Goal: Information Seeking & Learning: Check status

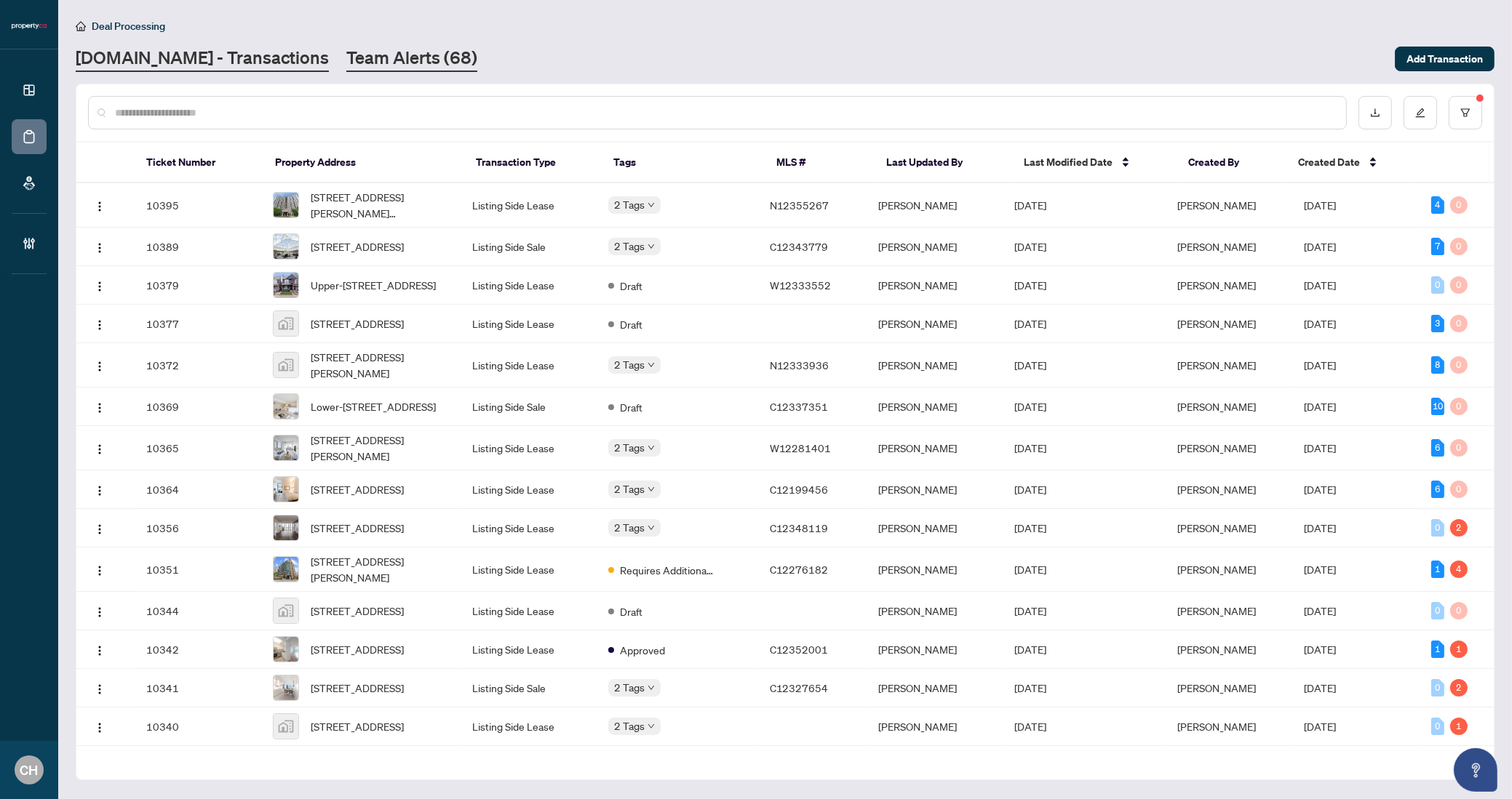
click at [346, 62] on link "Team Alerts (68)" at bounding box center [411, 59] width 131 height 27
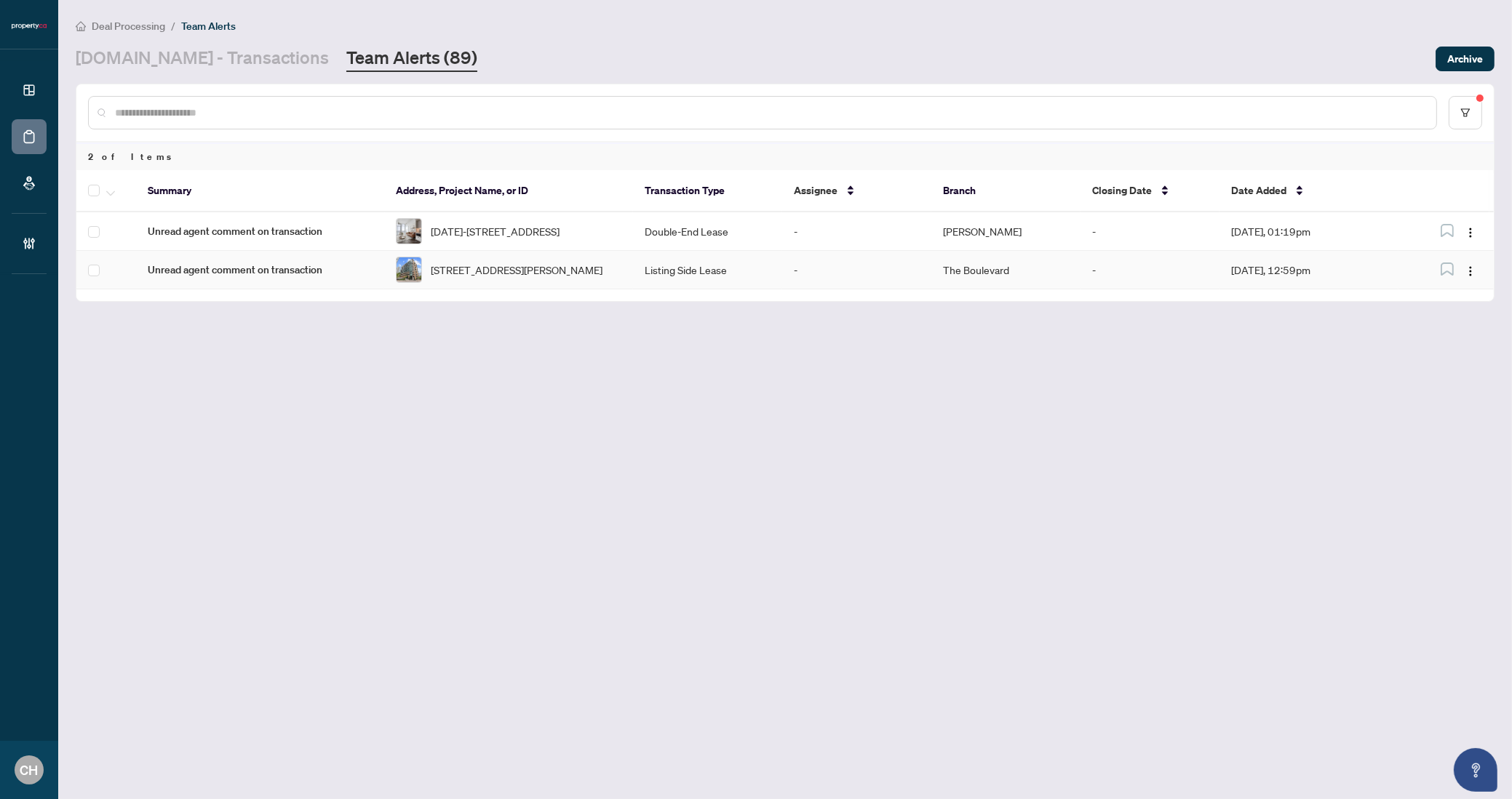
click at [1070, 280] on td "The Boulevard" at bounding box center [1005, 270] width 149 height 38
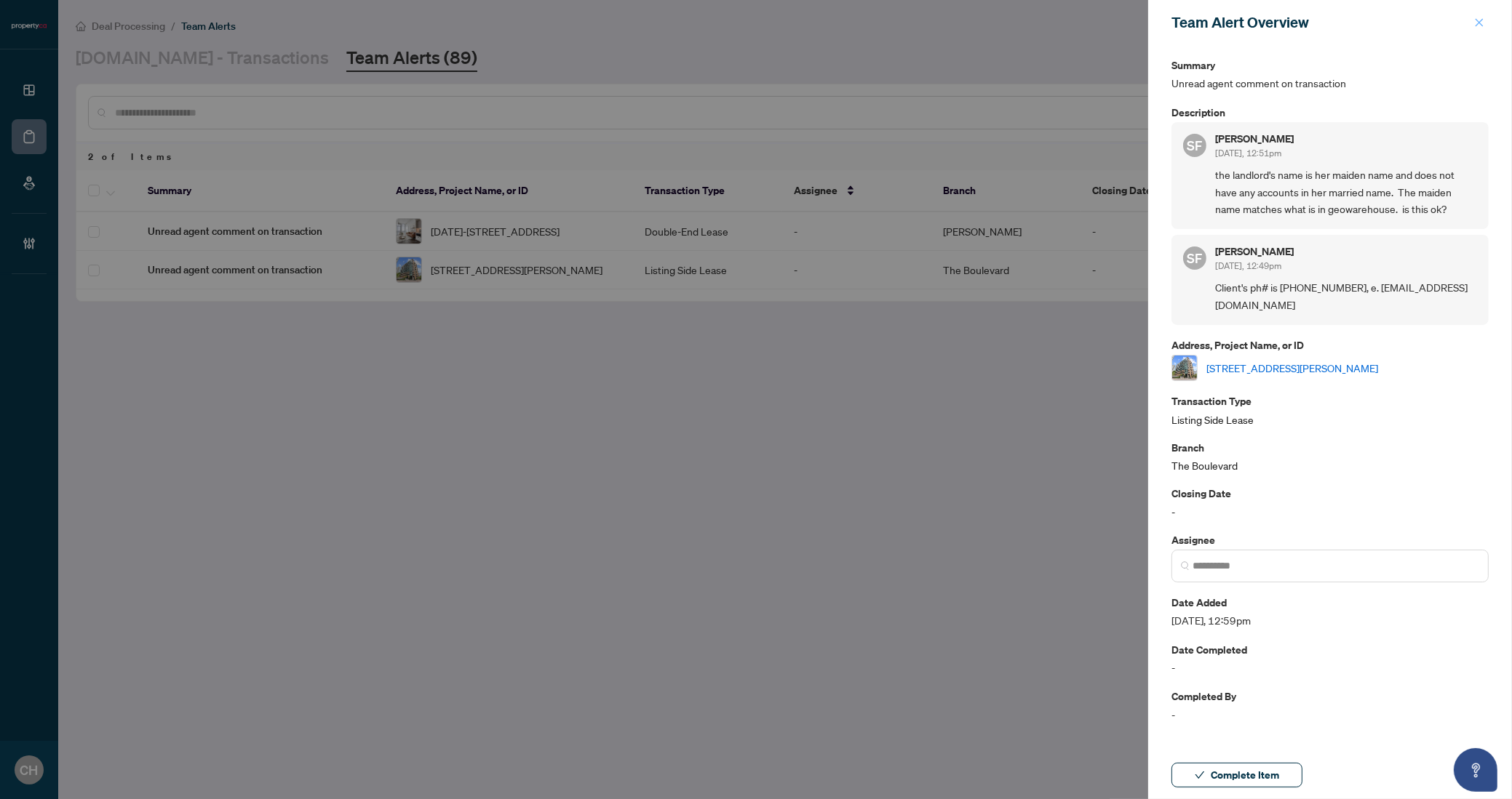
click at [1478, 18] on icon "close" at bounding box center [1479, 23] width 10 height 10
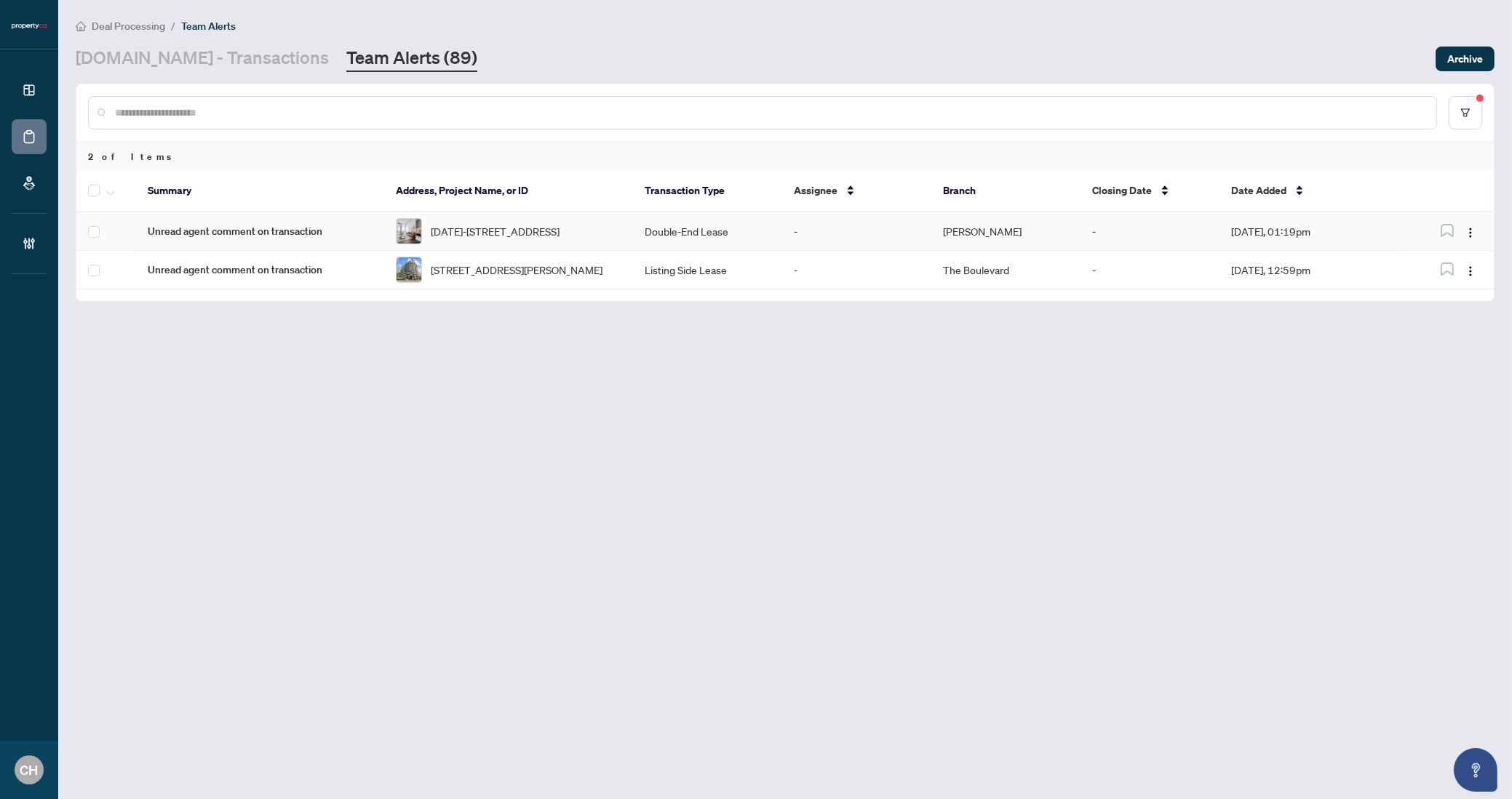
click at [884, 218] on td "-" at bounding box center [857, 232] width 149 height 38
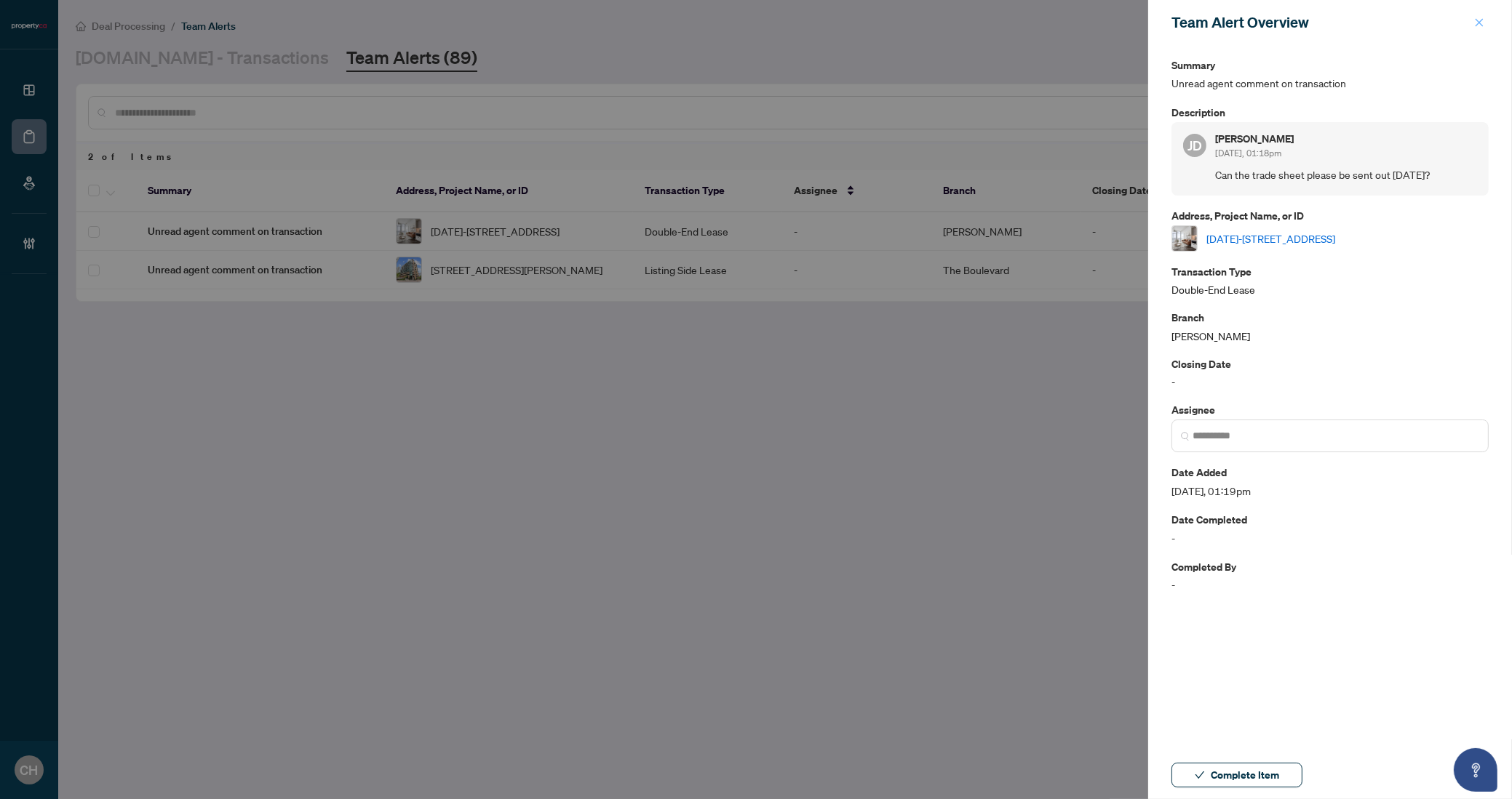
click at [1487, 27] on button "button" at bounding box center [1478, 23] width 19 height 18
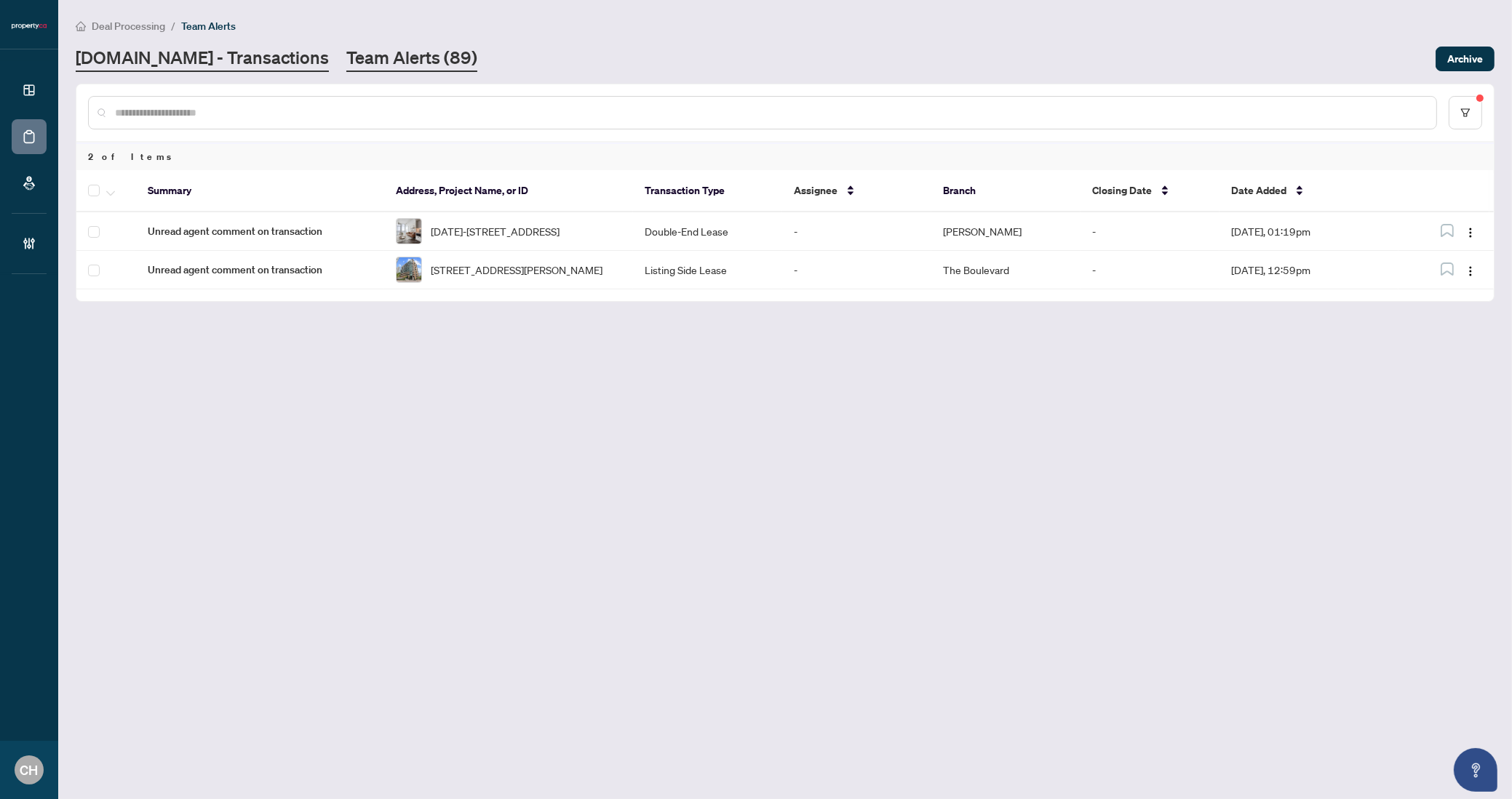
click at [210, 70] on link "[DOMAIN_NAME] - Transactions" at bounding box center [202, 59] width 253 height 27
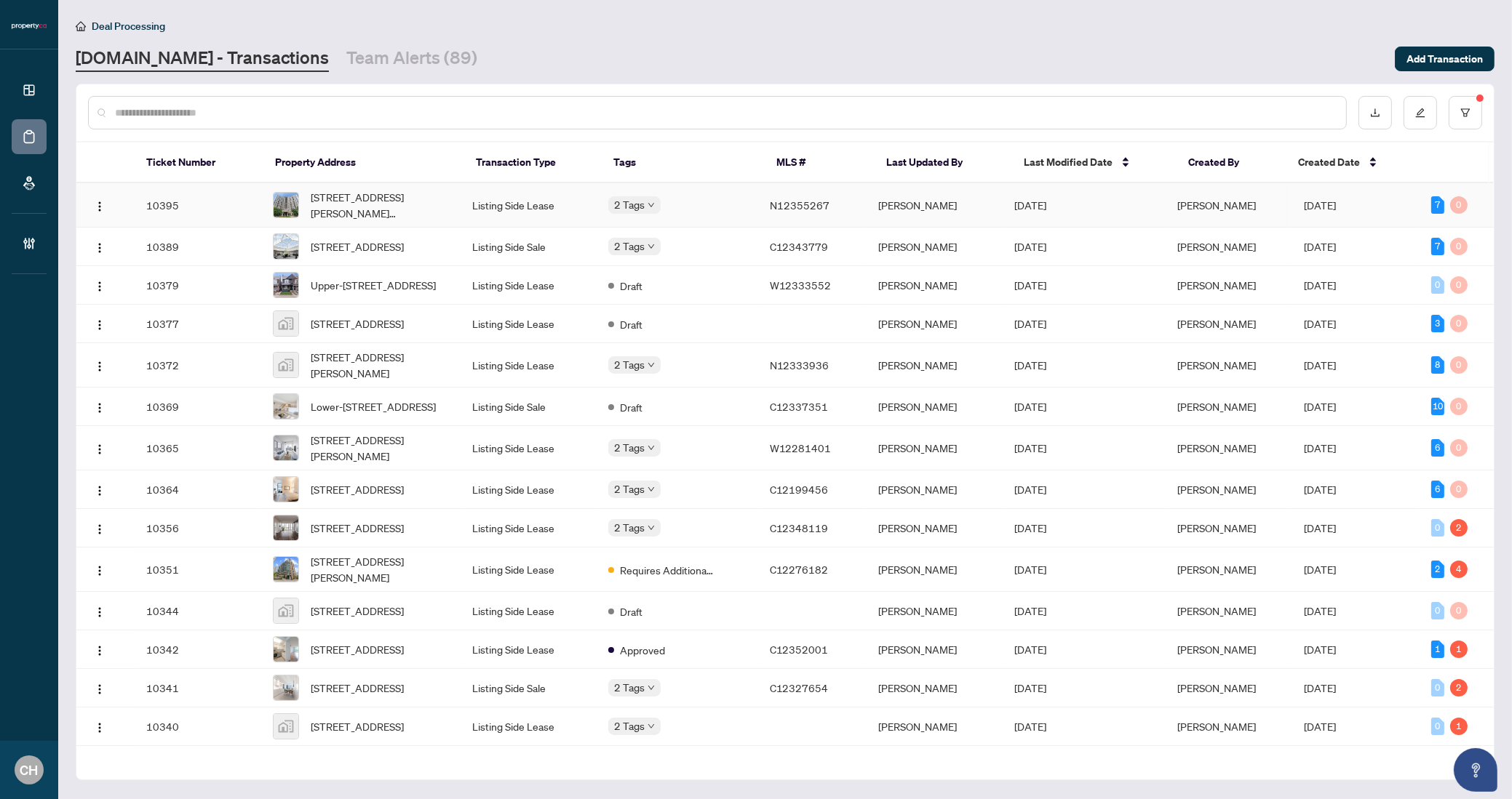
click at [1203, 204] on span "[PERSON_NAME]" at bounding box center [1217, 205] width 79 height 13
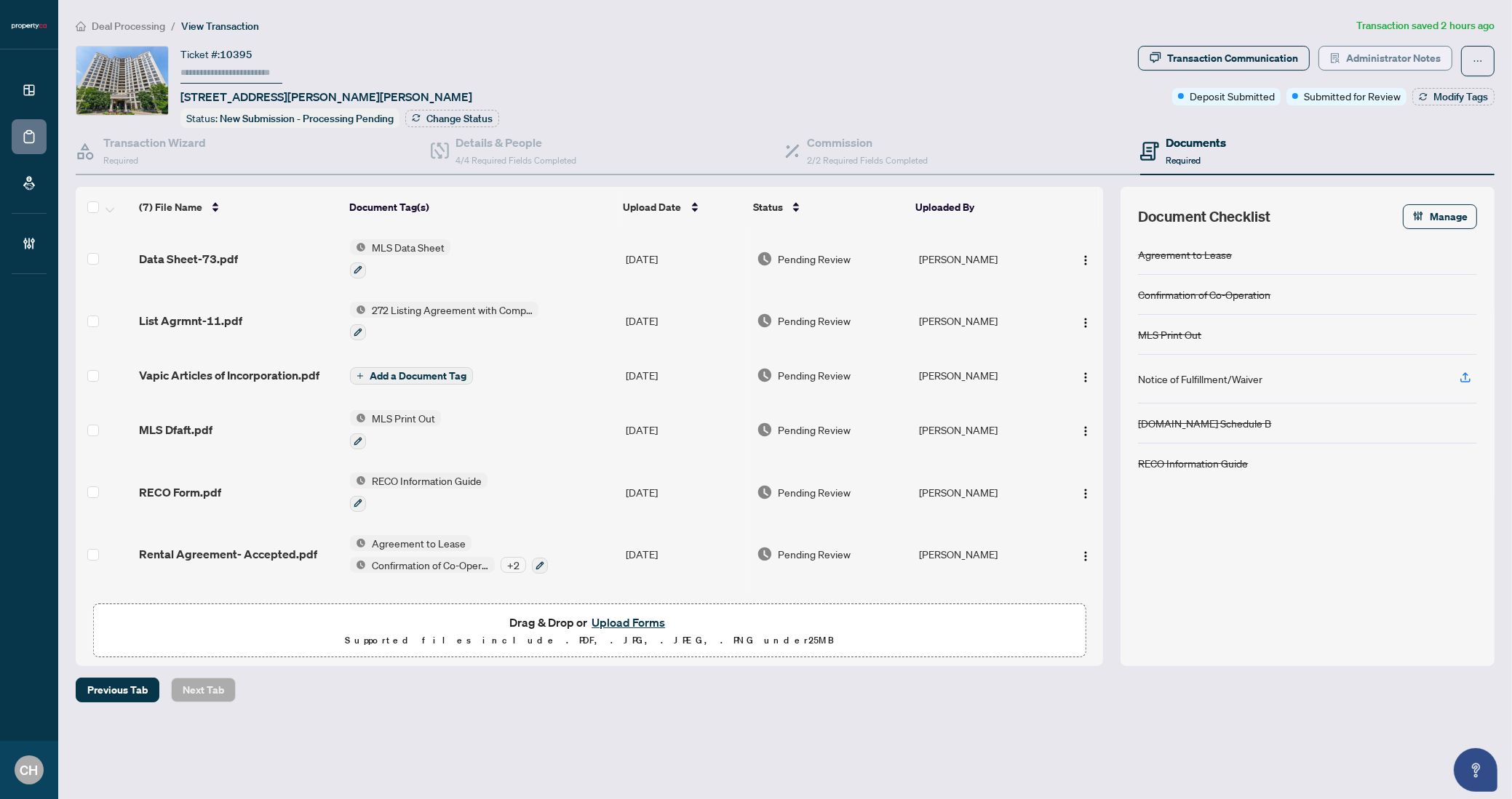
click at [1414, 58] on span "Administrator Notes" at bounding box center [1394, 58] width 95 height 24
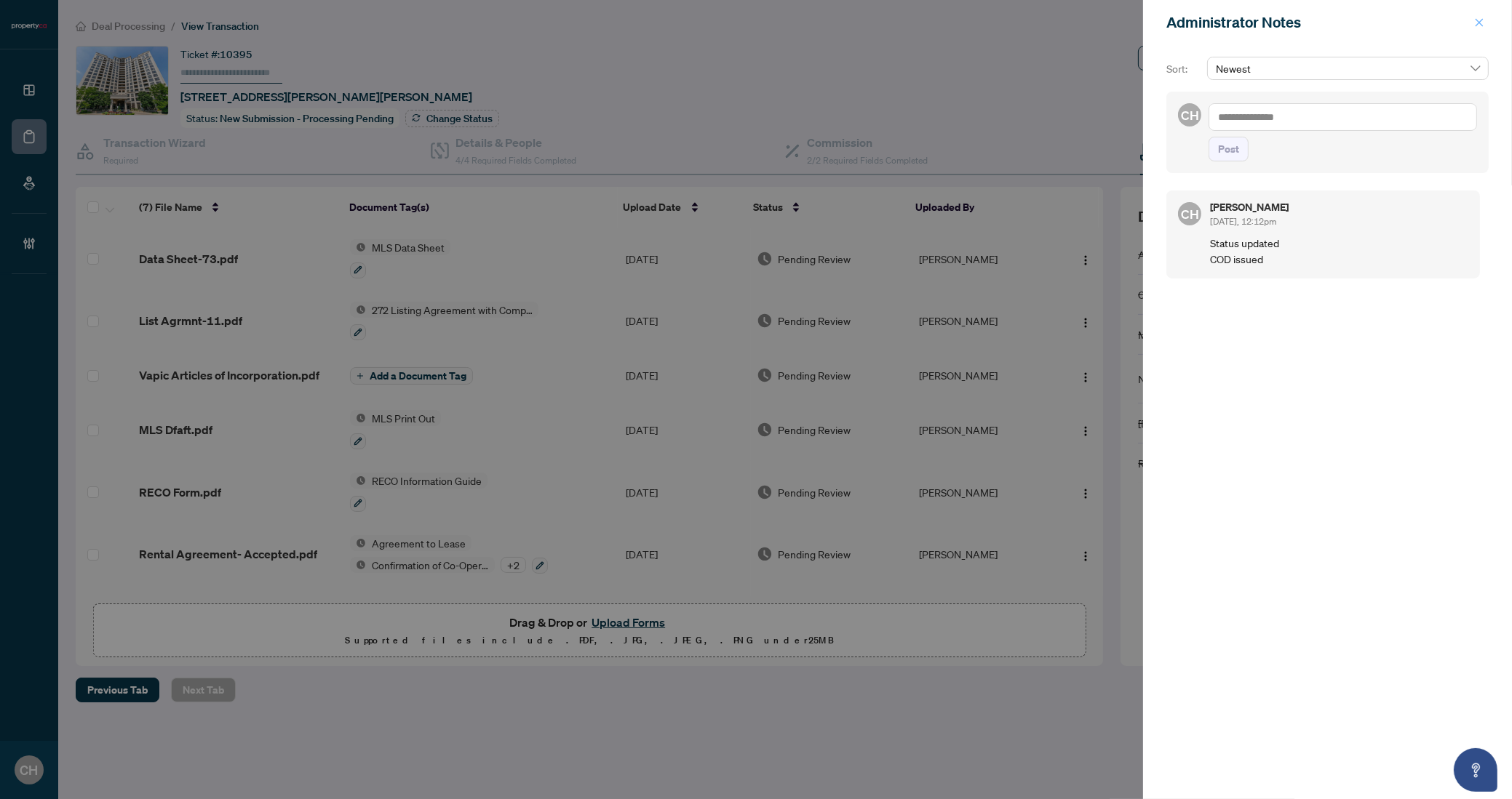
click at [1481, 19] on icon "close" at bounding box center [1479, 23] width 10 height 10
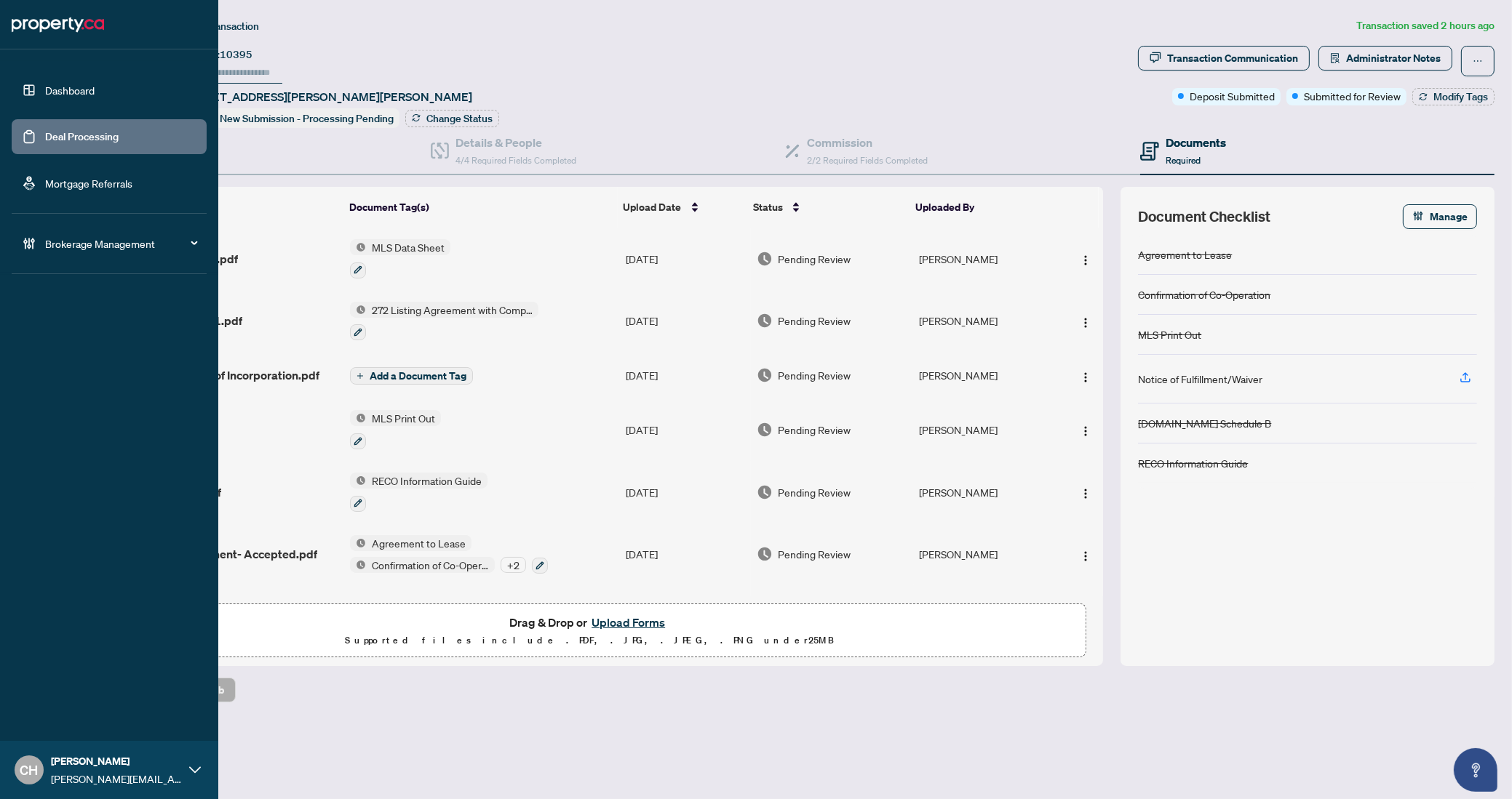
click at [45, 135] on link "Deal Processing" at bounding box center [82, 136] width 74 height 13
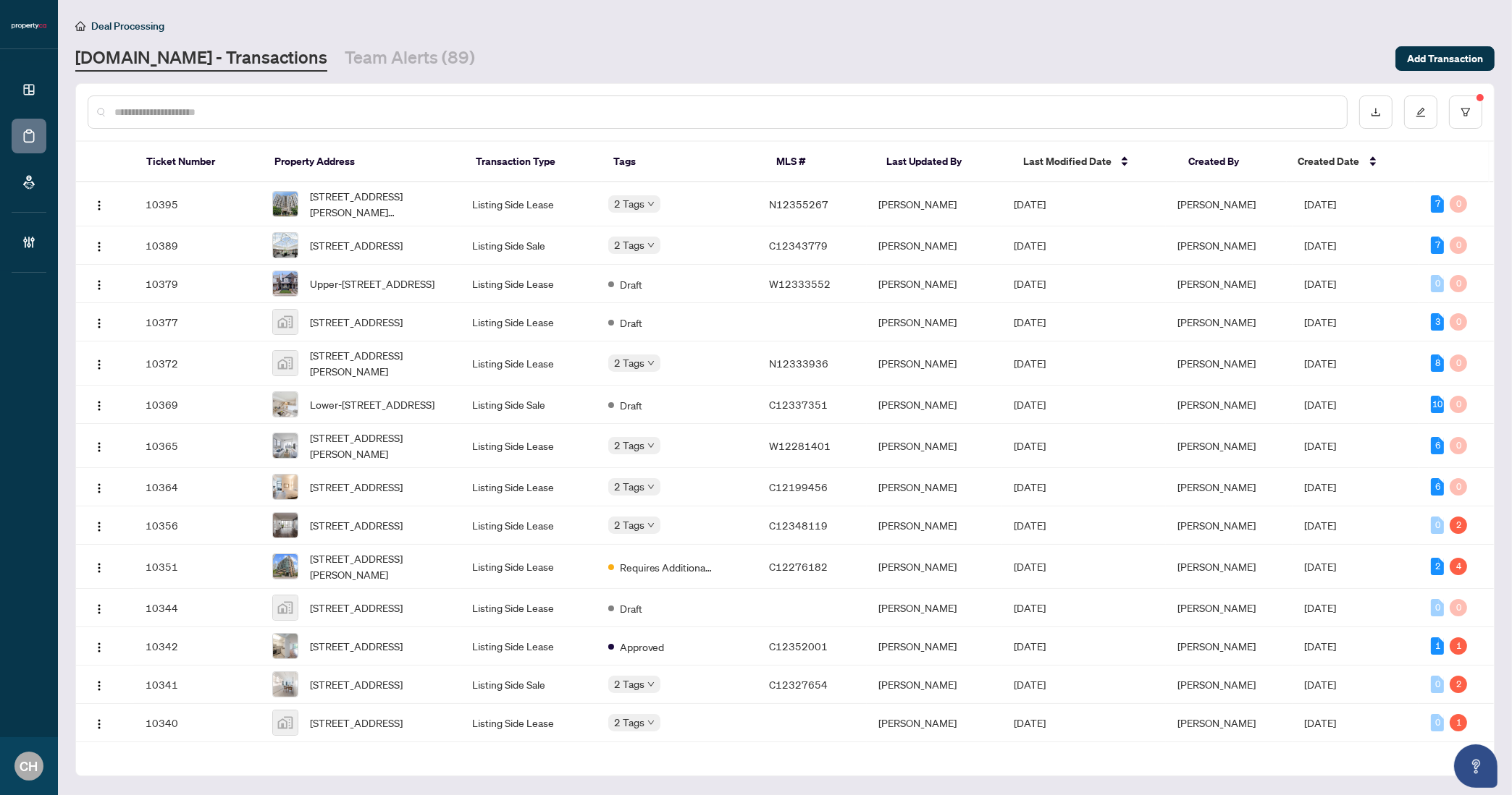
click at [184, 66] on link "[DOMAIN_NAME] - Transactions" at bounding box center [201, 59] width 252 height 26
click at [198, 109] on input "text" at bounding box center [725, 112] width 1221 height 16
paste input "*********"
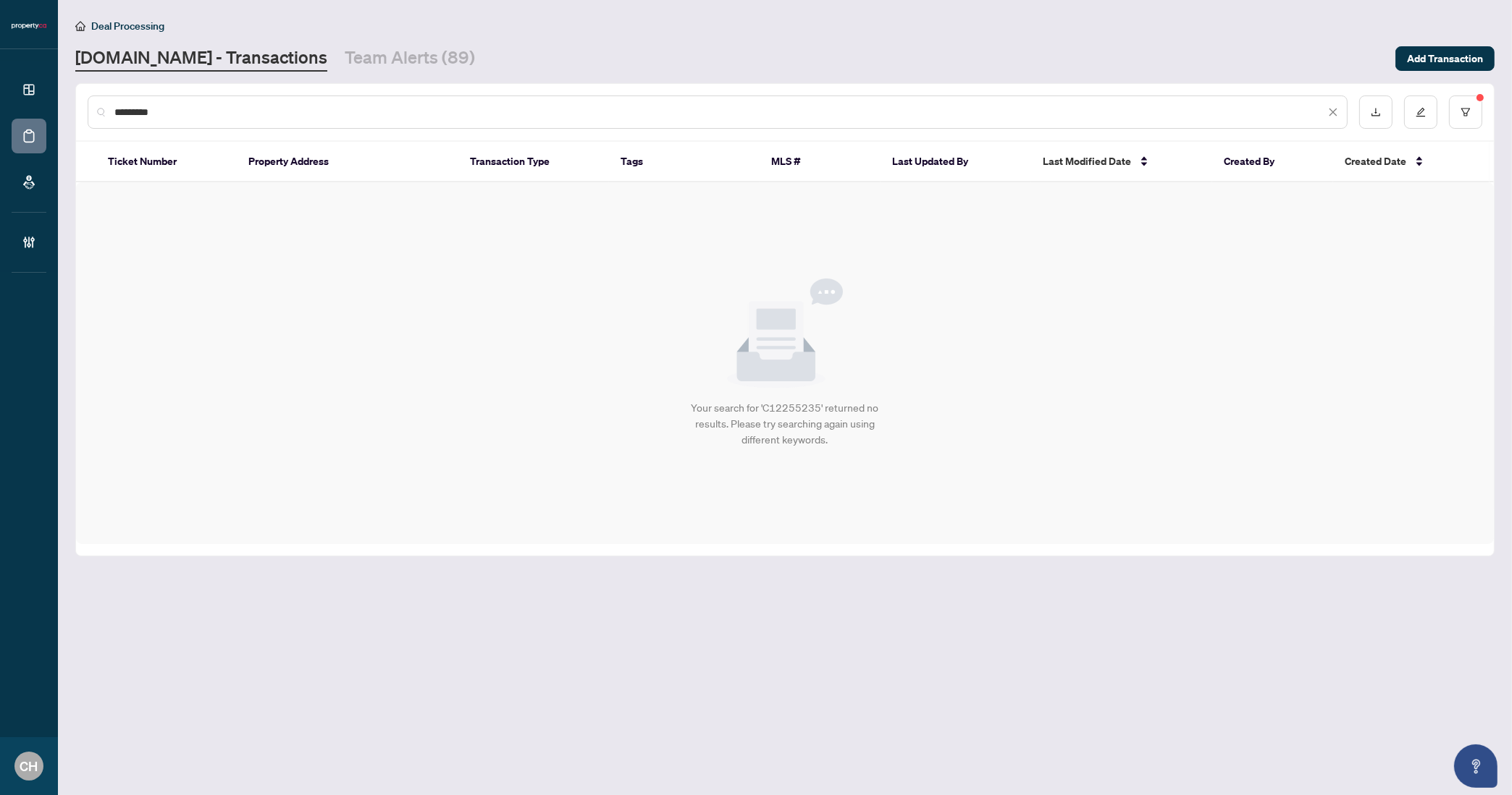
type input "*********"
